Goal: Information Seeking & Learning: Learn about a topic

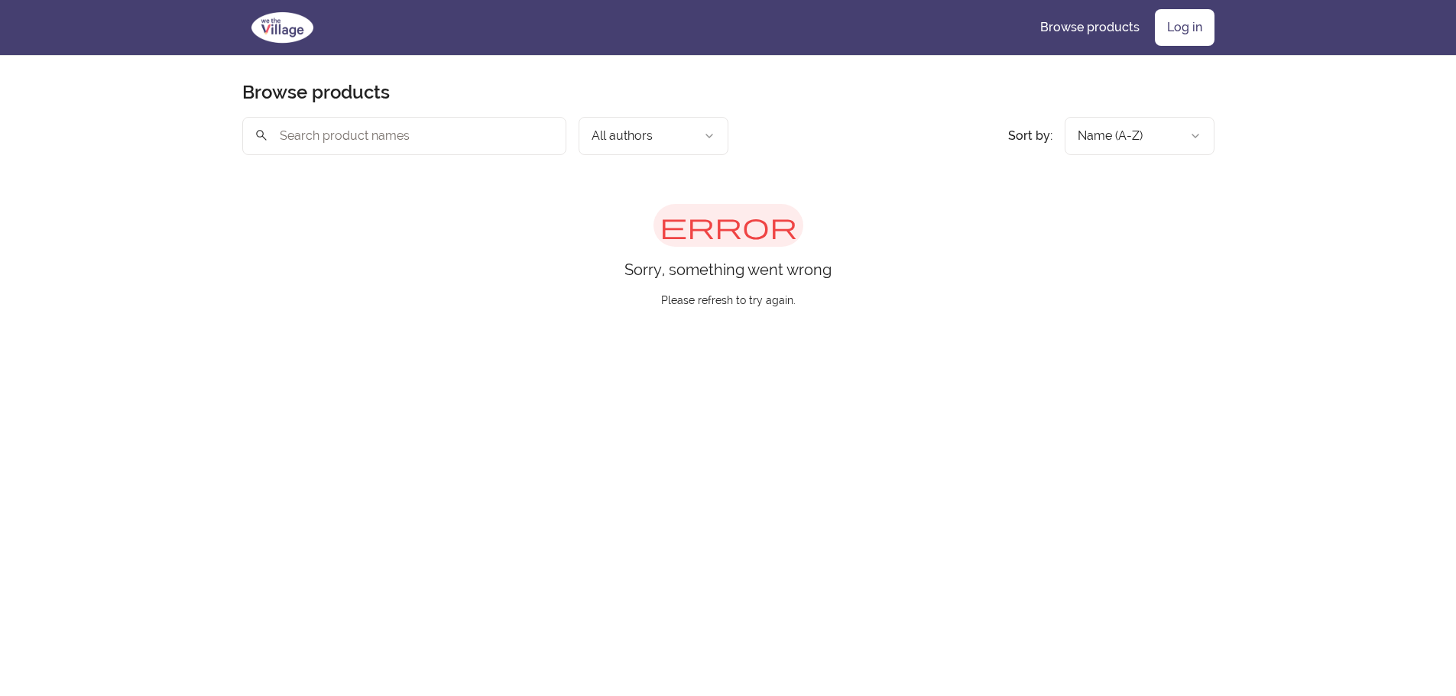
click at [261, 9] on img at bounding box center [282, 27] width 80 height 37
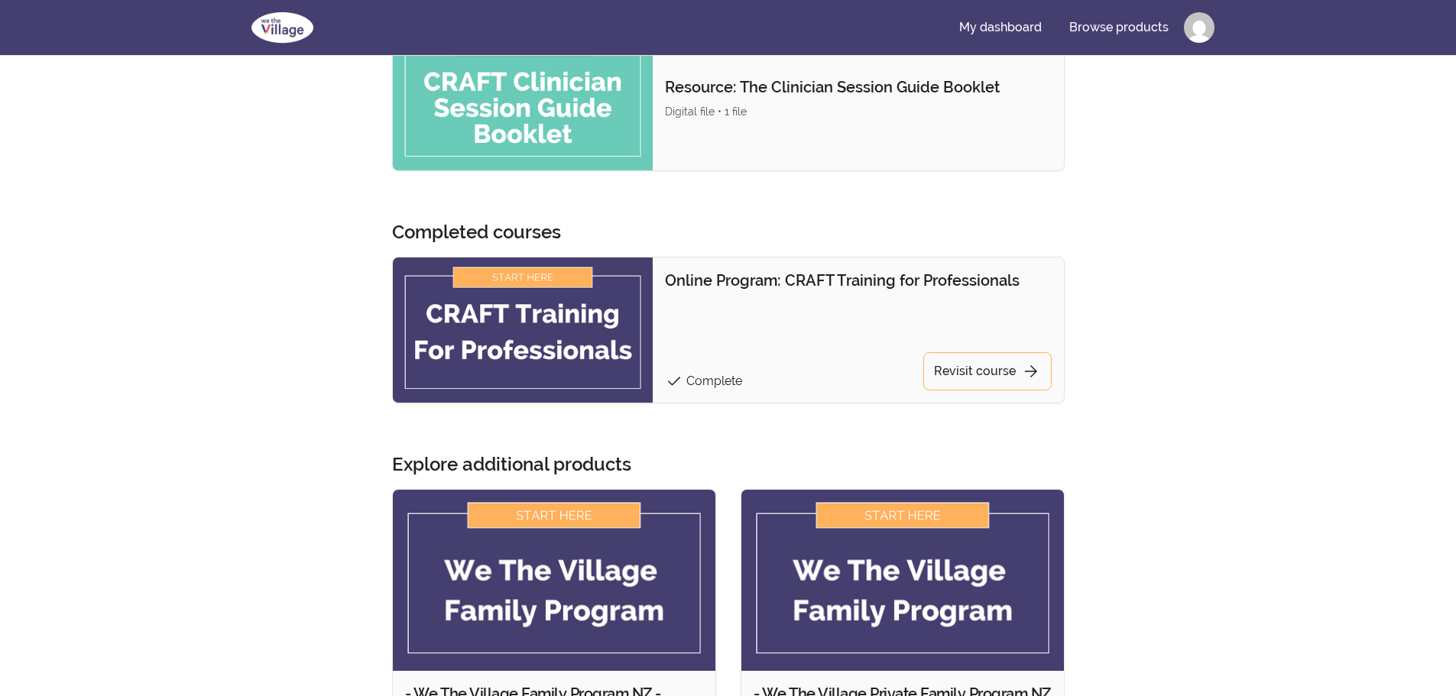
scroll to position [764, 0]
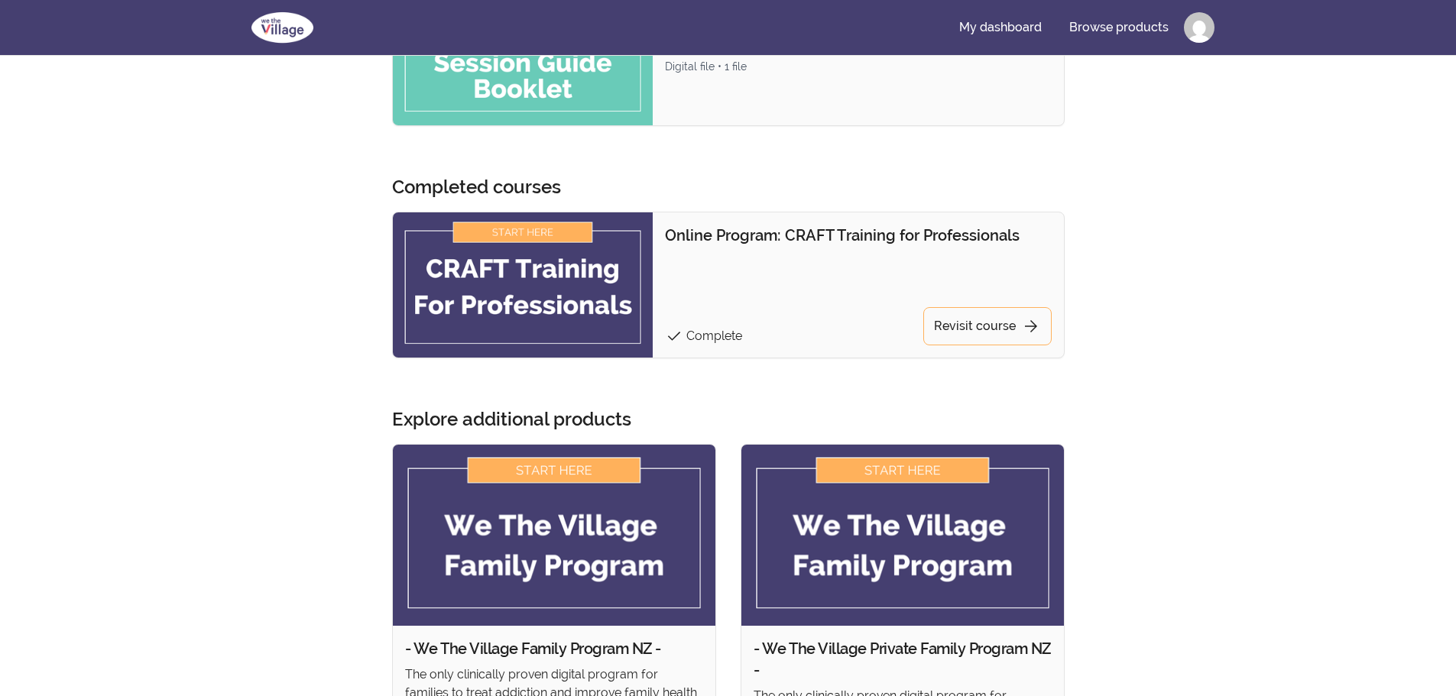
click at [494, 254] on img at bounding box center [523, 284] width 261 height 145
click at [988, 334] on link "Revisit course arrow_forward" at bounding box center [987, 326] width 128 height 38
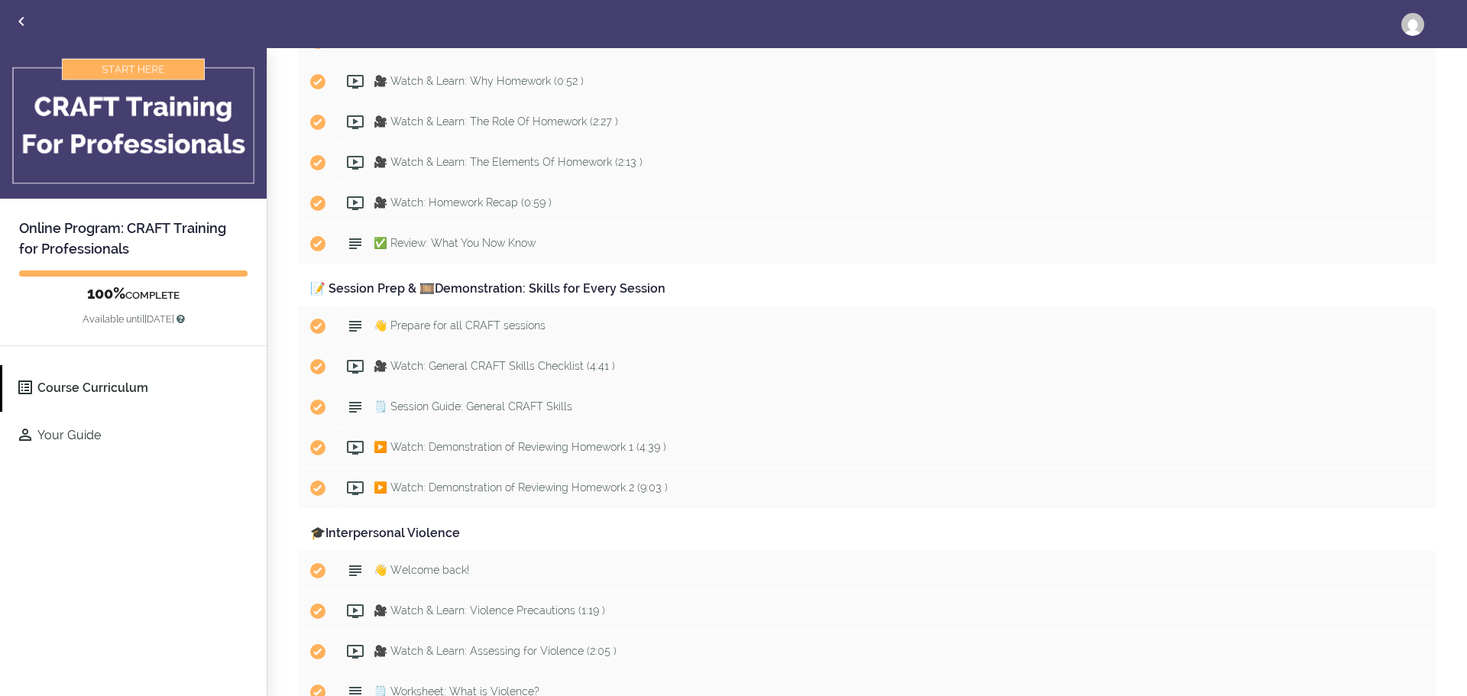
scroll to position [1299, 0]
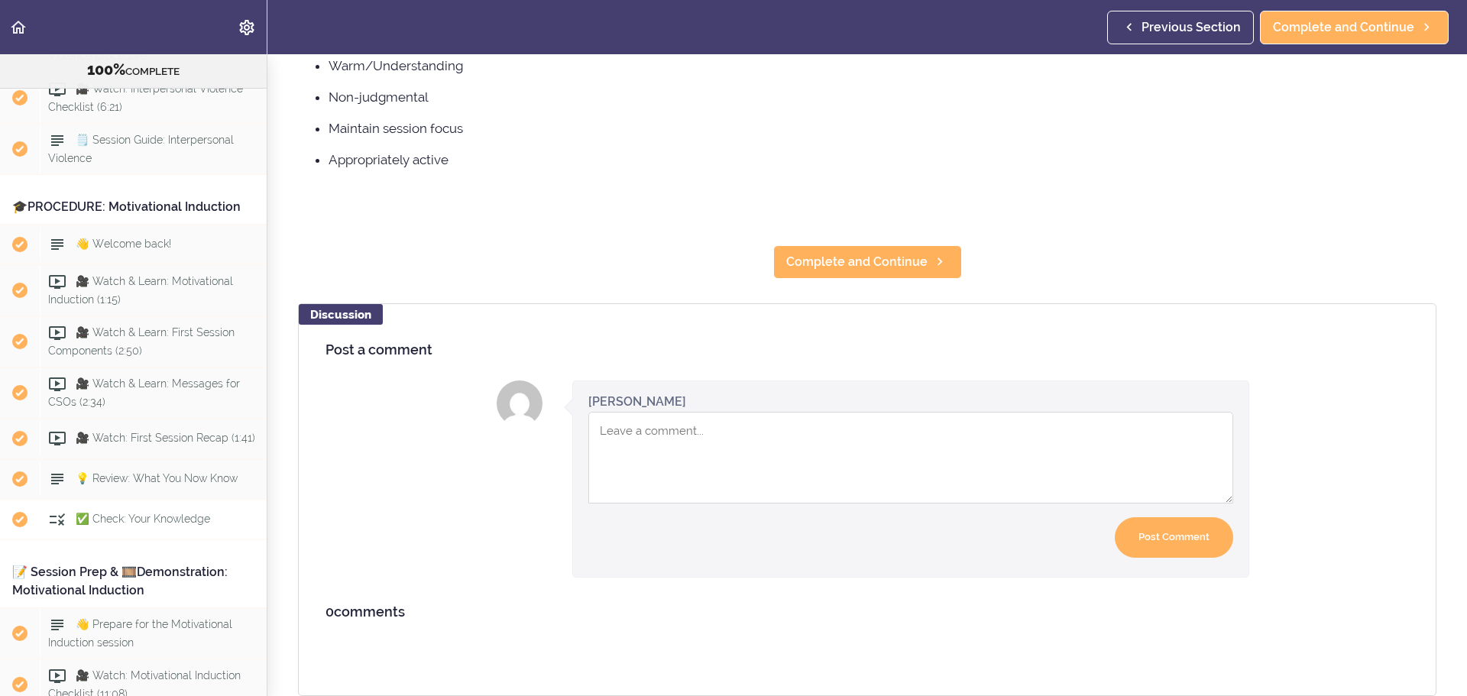
scroll to position [2507, 0]
